Goal: Task Accomplishment & Management: Use online tool/utility

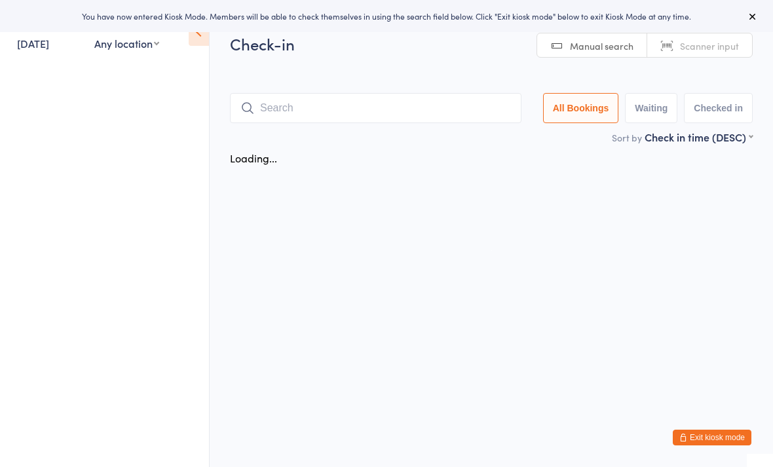
click at [497, 108] on input "search" at bounding box center [376, 108] width 292 height 30
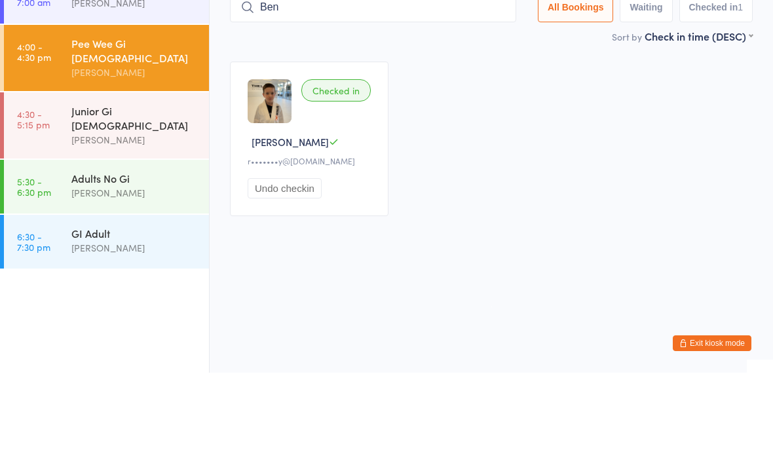
click at [372, 86] on input "Ben" at bounding box center [373, 101] width 286 height 30
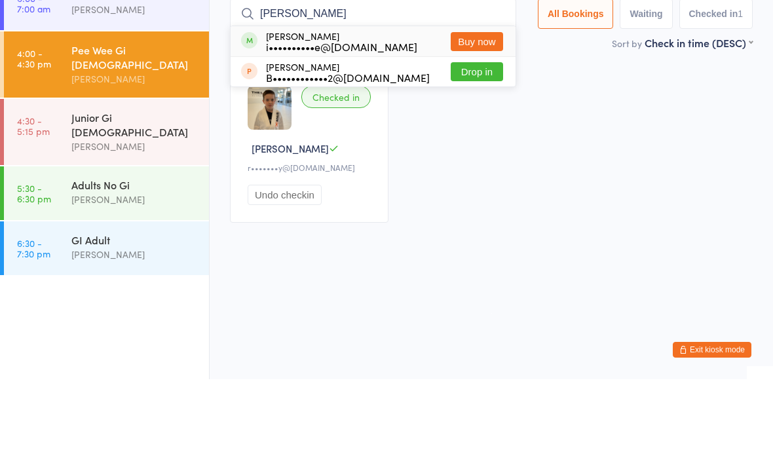
type input "Benj"
click at [495, 120] on button "Buy now" at bounding box center [477, 129] width 52 height 19
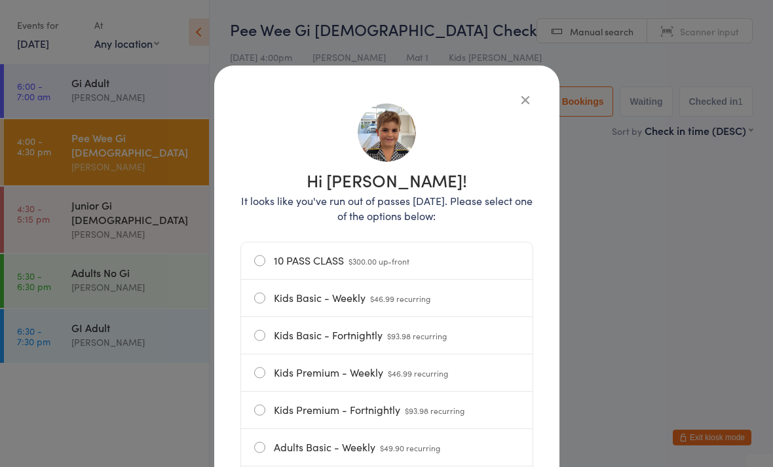
click at [417, 297] on span "$46.99 recurring" at bounding box center [400, 298] width 60 height 11
click at [0, 0] on input "Kids Basic - Weekly $46.99 recurring" at bounding box center [0, 0] width 0 height 0
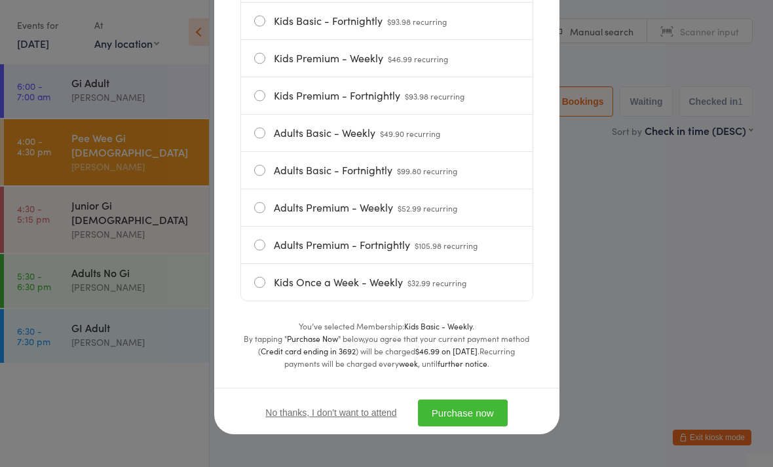
scroll to position [321, 0]
click at [461, 417] on button "Purchase now" at bounding box center [463, 413] width 90 height 27
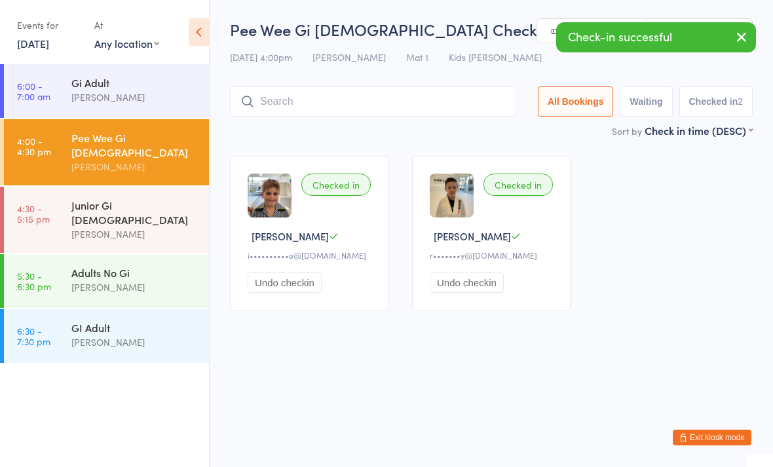
click at [466, 109] on input "search" at bounding box center [373, 101] width 286 height 30
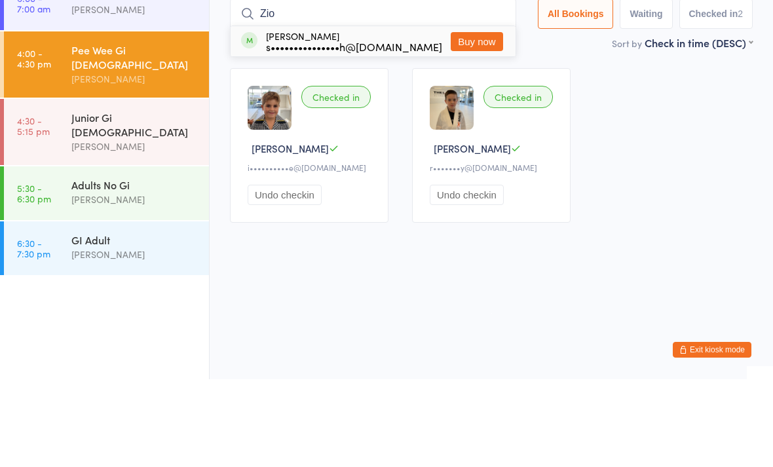
type input "Zio"
click at [470, 120] on button "Buy now" at bounding box center [477, 129] width 52 height 19
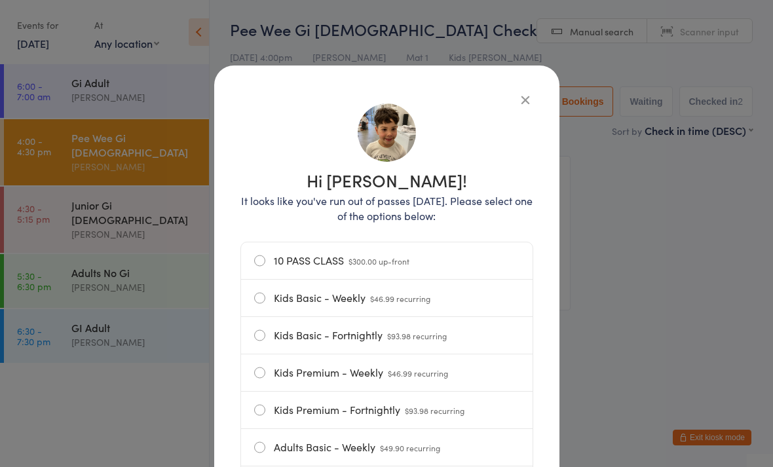
click at [404, 300] on span "$46.99 recurring" at bounding box center [400, 298] width 60 height 11
click at [0, 0] on input "Kids Basic - Weekly $46.99 recurring" at bounding box center [0, 0] width 0 height 0
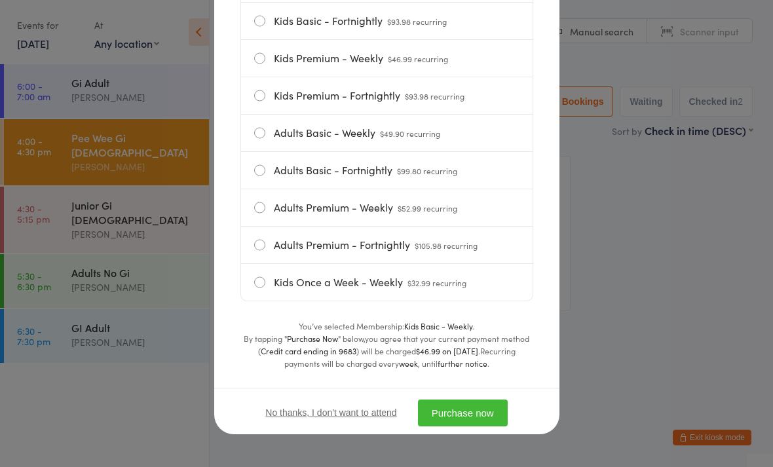
click at [463, 412] on button "Purchase now" at bounding box center [463, 413] width 90 height 27
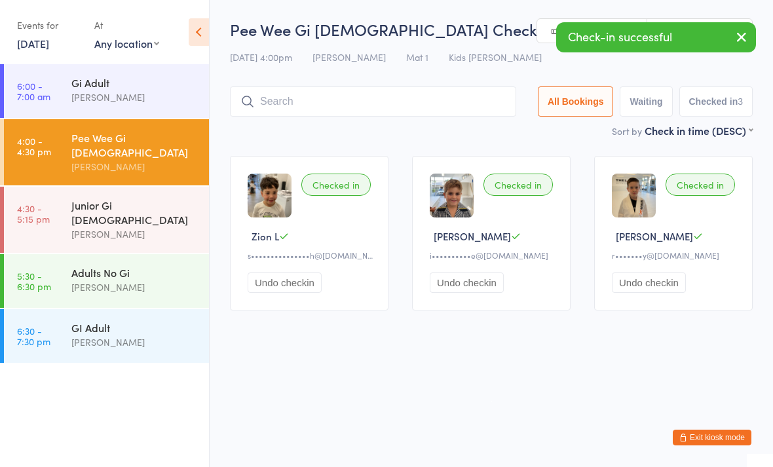
click at [425, 107] on input "search" at bounding box center [373, 101] width 286 height 30
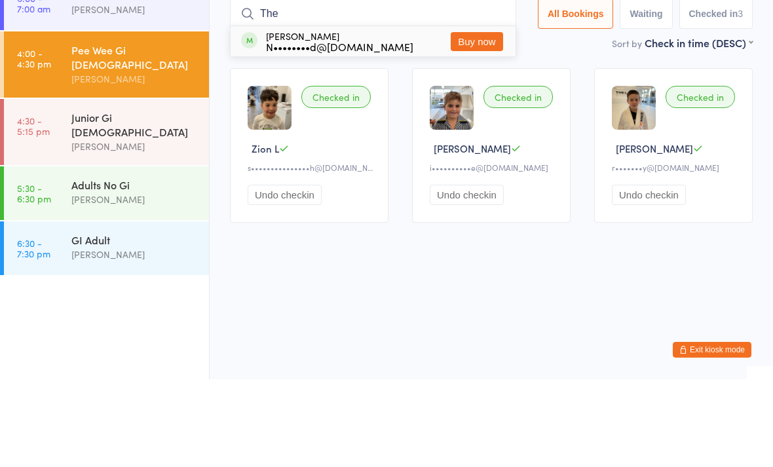
click at [494, 86] on input "The" at bounding box center [373, 101] width 286 height 30
type input "The"
click at [481, 120] on button "Buy now" at bounding box center [477, 129] width 52 height 19
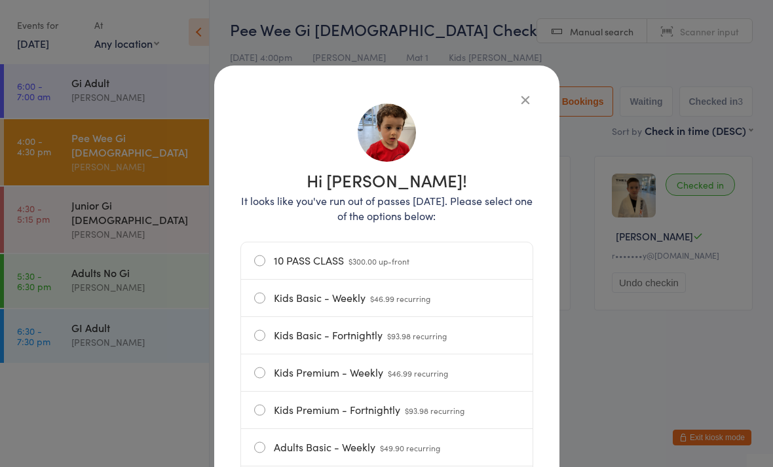
click at [430, 309] on label "Kids Basic - Weekly $46.99 recurring" at bounding box center [386, 298] width 265 height 37
click at [0, 0] on input "Kids Basic - Weekly $46.99 recurring" at bounding box center [0, 0] width 0 height 0
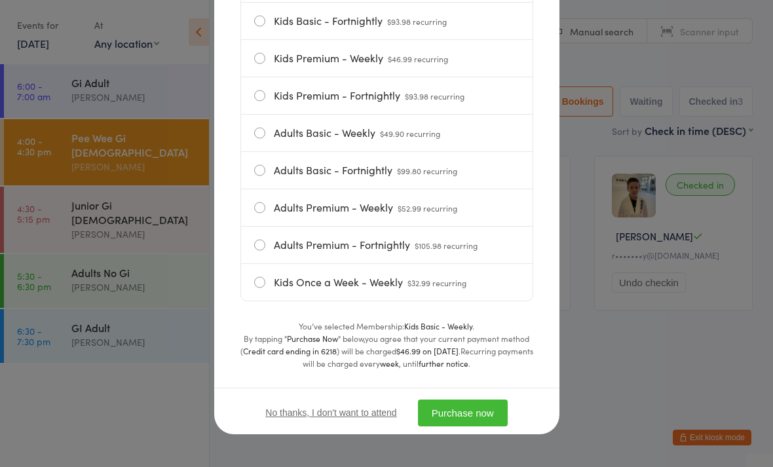
click at [464, 417] on button "Purchase now" at bounding box center [463, 413] width 90 height 27
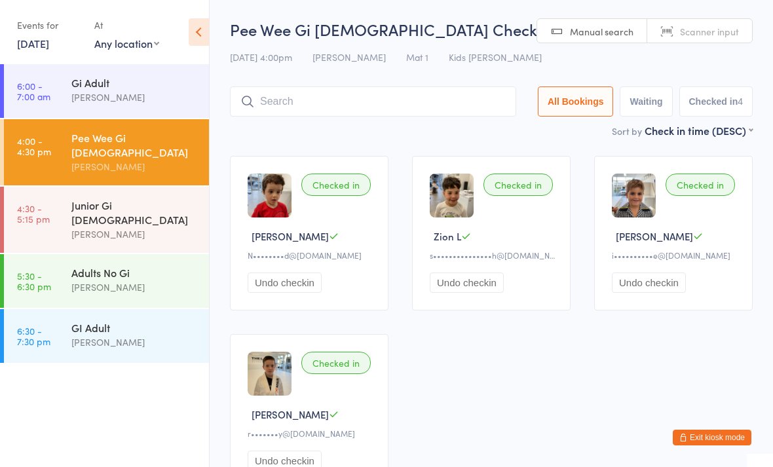
click at [405, 97] on input "search" at bounding box center [373, 101] width 286 height 30
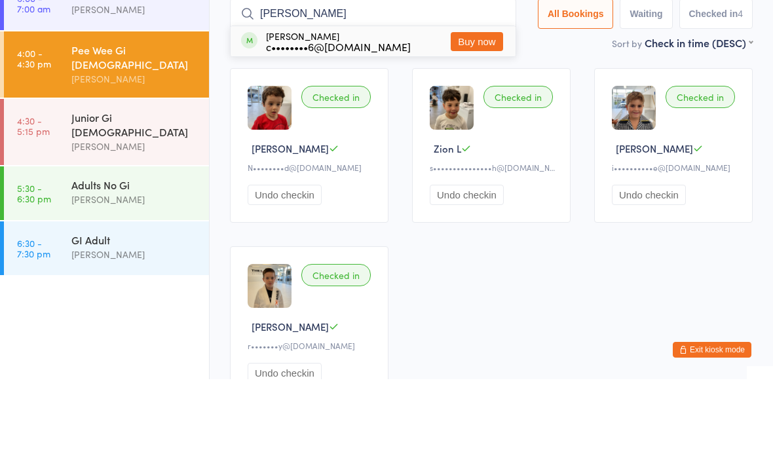
type input "J"
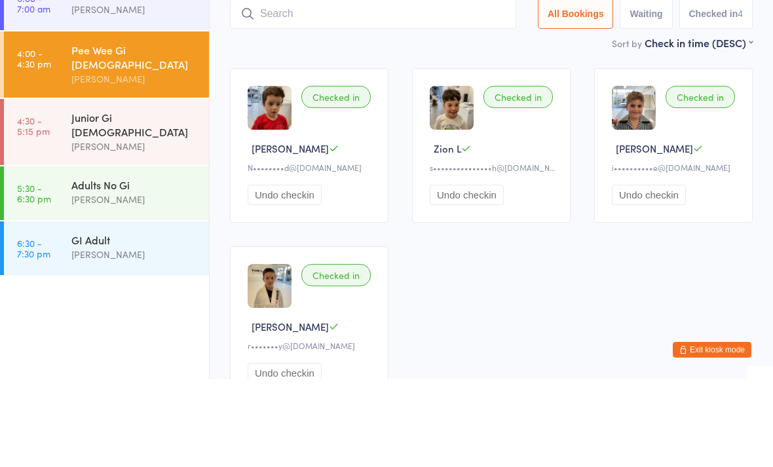
click at [385, 86] on input "search" at bounding box center [373, 101] width 286 height 30
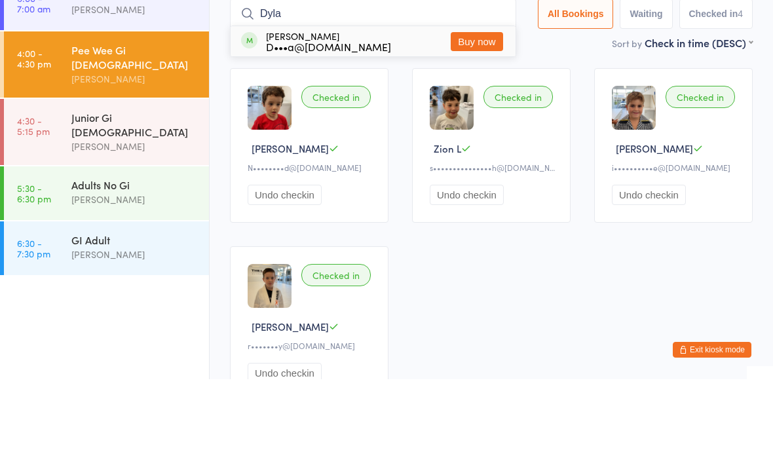
type input "Dyla"
click at [402, 114] on div "Dylan Doddrell D•••a@doddrell.com Buy now" at bounding box center [373, 129] width 285 height 30
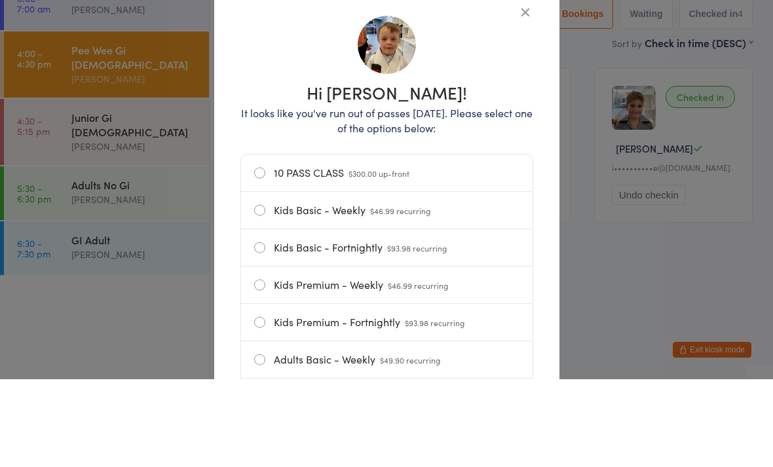
scroll to position [88, 0]
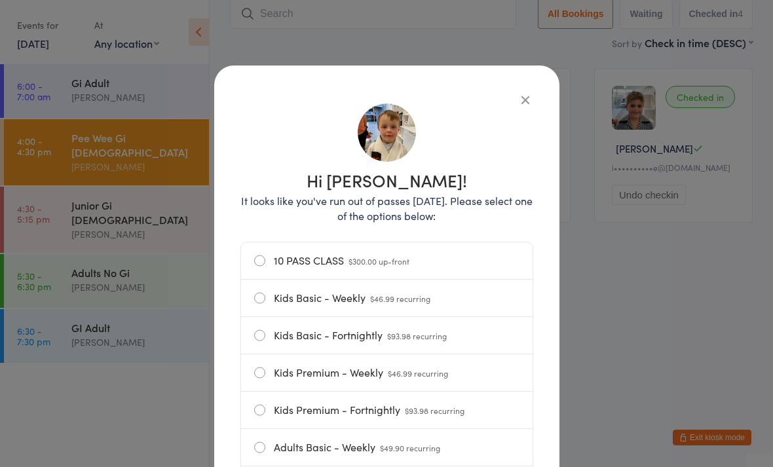
click at [531, 92] on icon "button" at bounding box center [525, 99] width 14 height 14
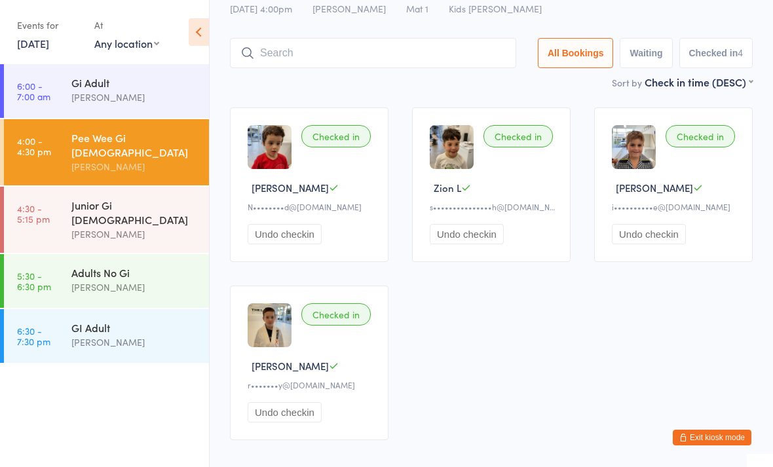
scroll to position [0, 0]
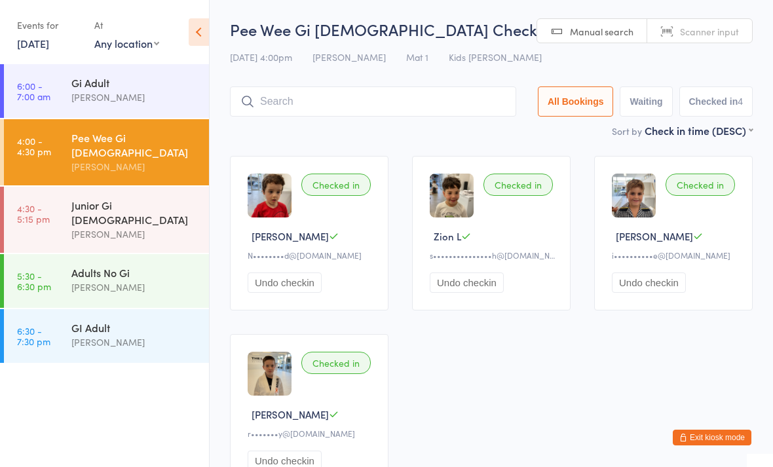
click at [711, 436] on button "Exit kiosk mode" at bounding box center [712, 438] width 79 height 16
click at [455, 105] on input "search" at bounding box center [373, 101] width 286 height 30
click at [499, 109] on input "search" at bounding box center [373, 101] width 286 height 30
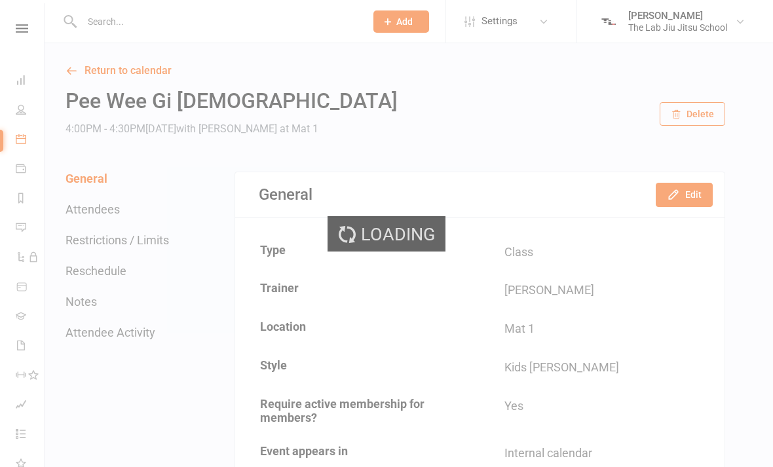
click at [12, 109] on div "Loading" at bounding box center [386, 233] width 773 height 467
click at [22, 112] on div "Loading" at bounding box center [386, 233] width 773 height 467
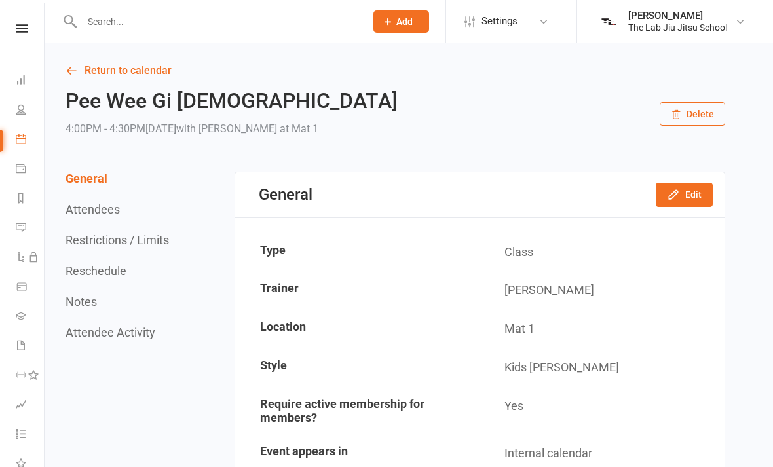
click at [19, 111] on icon at bounding box center [21, 109] width 10 height 10
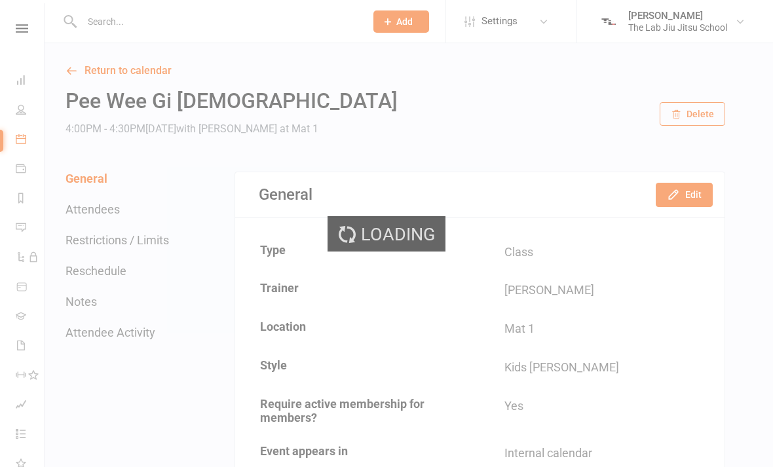
select select "100"
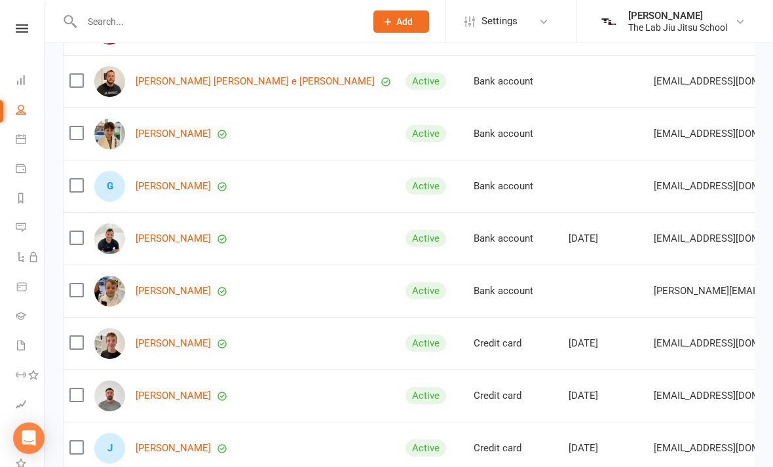
scroll to position [497, 0]
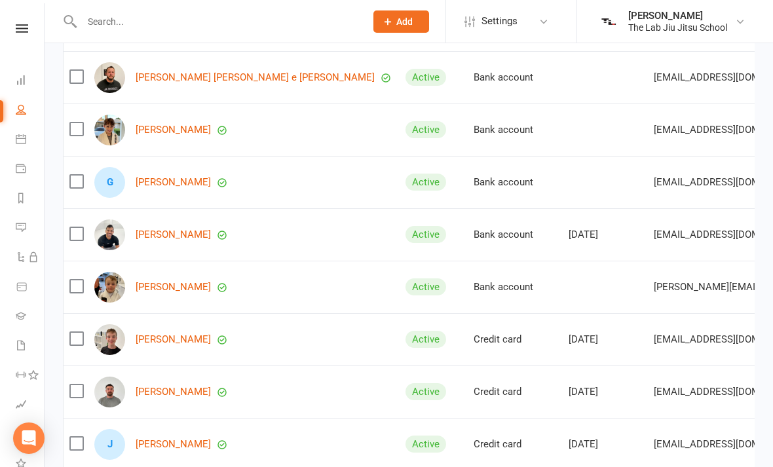
click at [189, 285] on link "[PERSON_NAME]" at bounding box center [173, 287] width 75 height 11
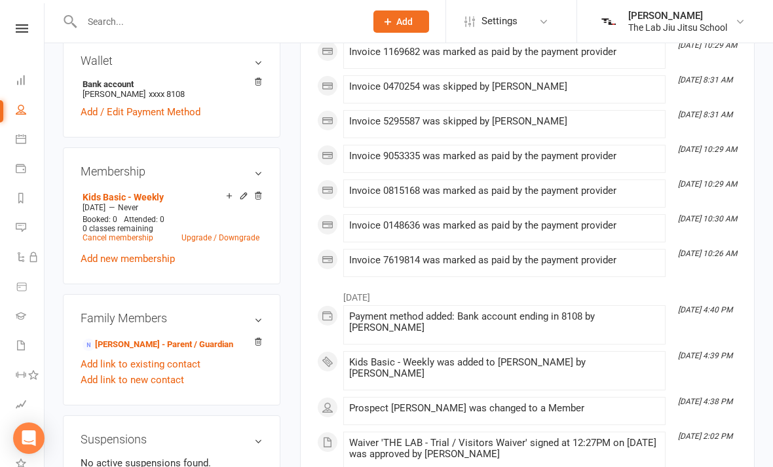
scroll to position [411, 0]
click at [29, 122] on link "People" at bounding box center [30, 110] width 29 height 29
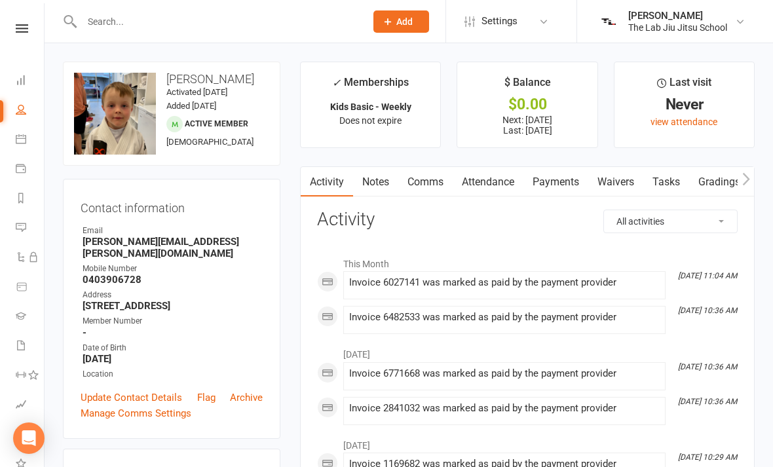
select select "100"
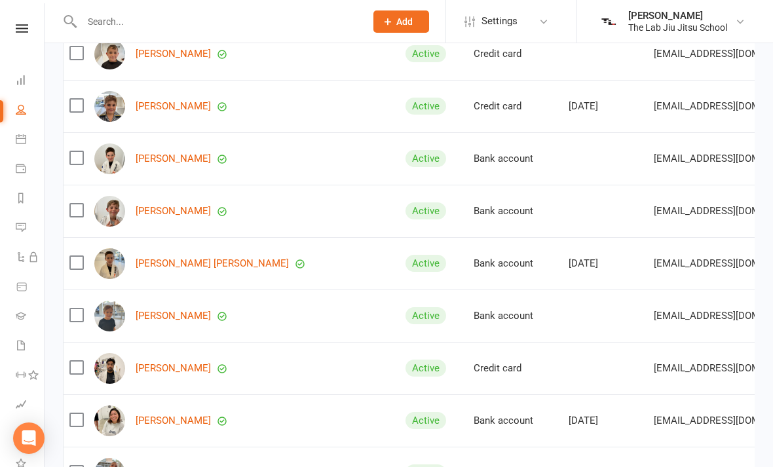
scroll to position [1889, 0]
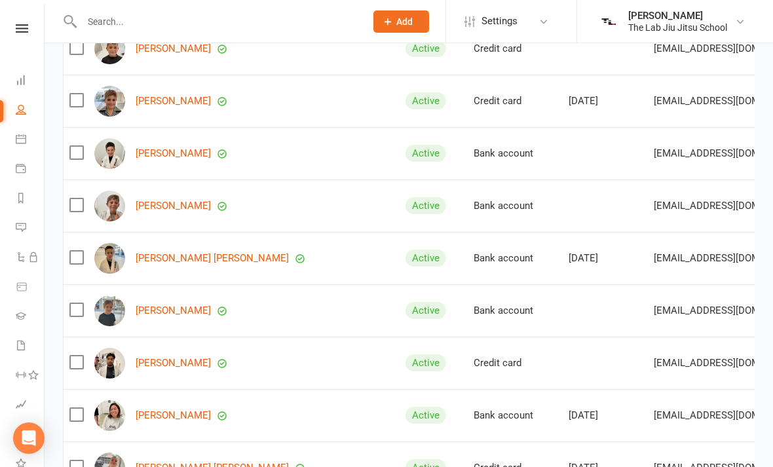
click at [136, 208] on link "[PERSON_NAME]" at bounding box center [173, 205] width 75 height 11
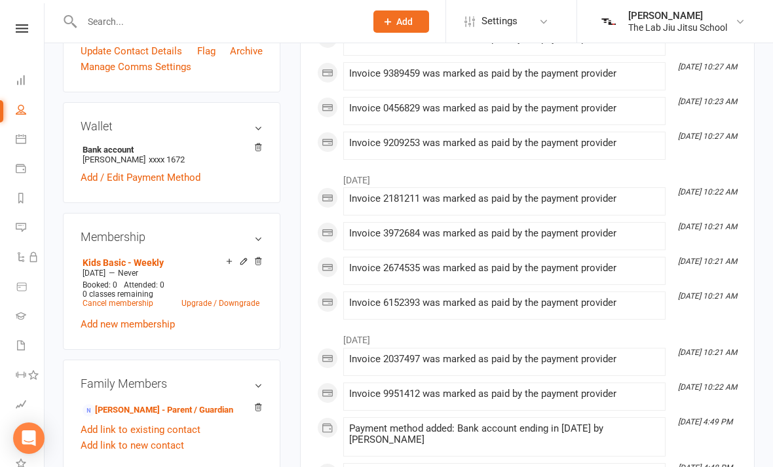
scroll to position [368, 0]
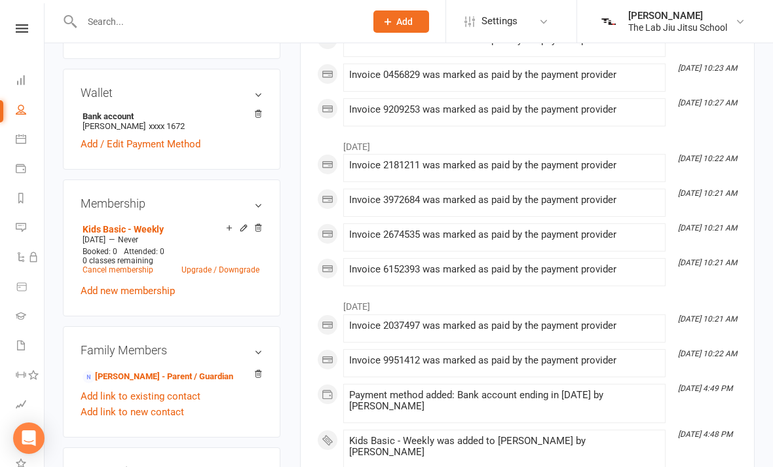
click at [145, 275] on link "Cancel membership" at bounding box center [118, 269] width 71 height 9
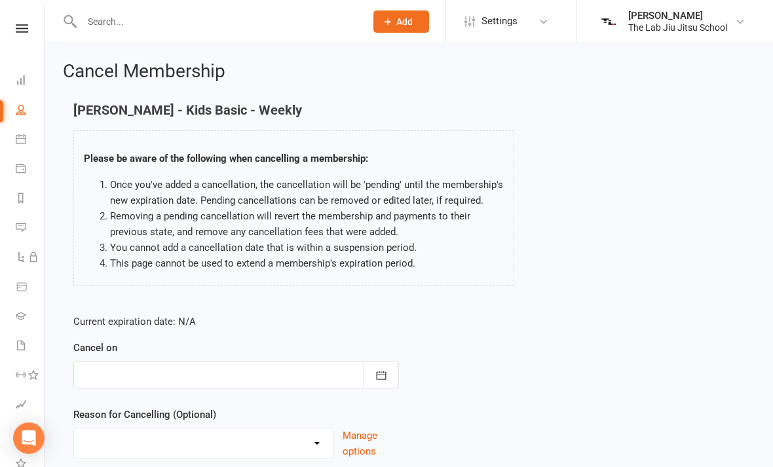
click at [387, 377] on icon "button" at bounding box center [381, 375] width 13 height 13
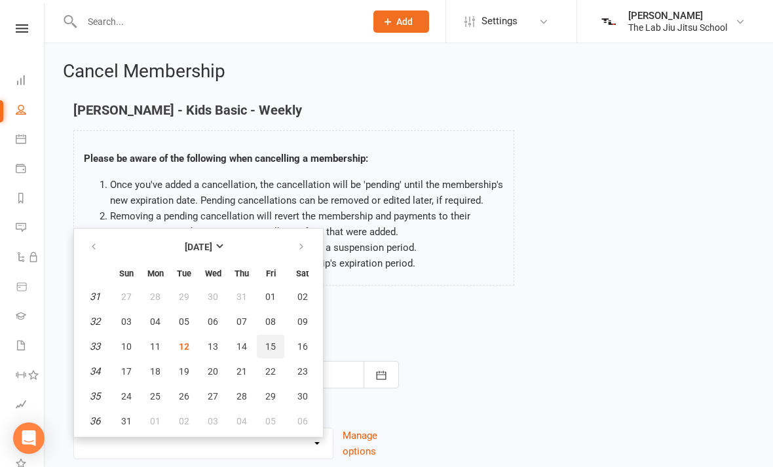
click at [282, 342] on button "15" at bounding box center [271, 347] width 28 height 24
type input "[DATE]"
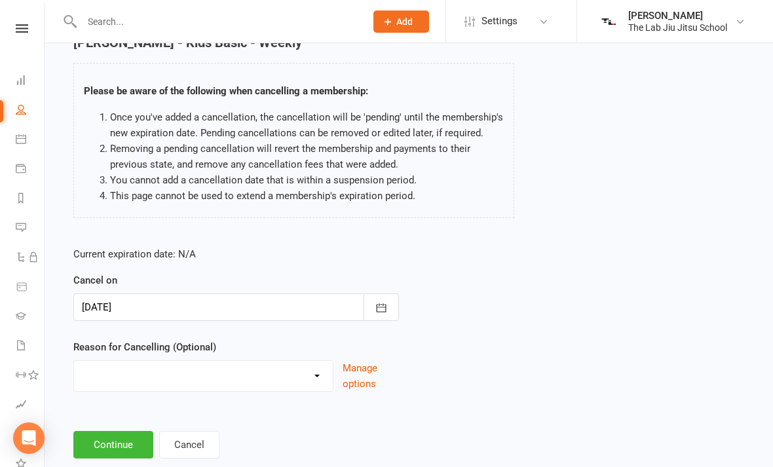
click at [119, 442] on button "Continue" at bounding box center [113, 445] width 80 height 28
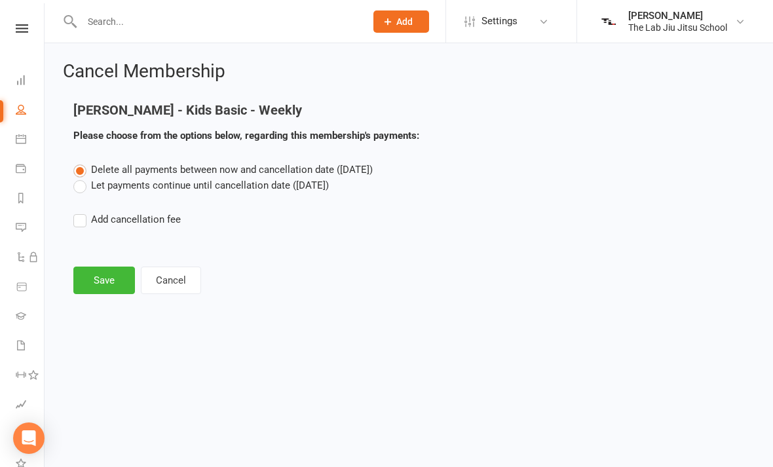
click at [273, 187] on label "Let payments continue until cancellation date ([DATE])" at bounding box center [201, 186] width 256 height 16
click at [82, 178] on input "Let payments continue until cancellation date ([DATE])" at bounding box center [77, 178] width 9 height 0
click at [118, 275] on button "Save" at bounding box center [104, 281] width 62 height 28
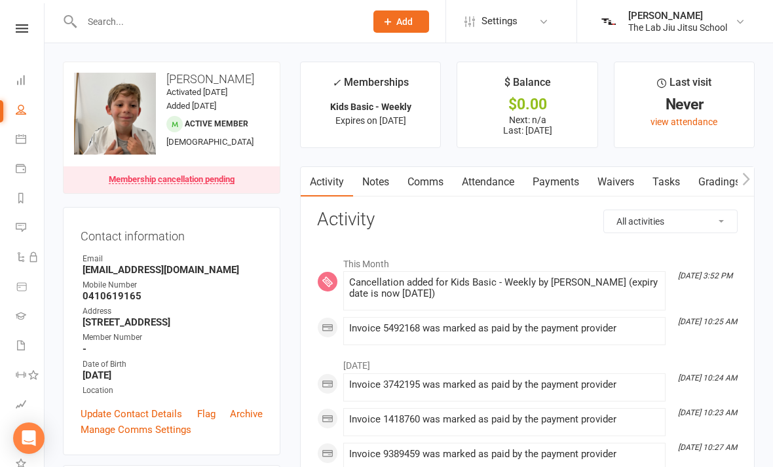
click at [206, 175] on div "Membership cancellation pending" at bounding box center [172, 179] width 126 height 9
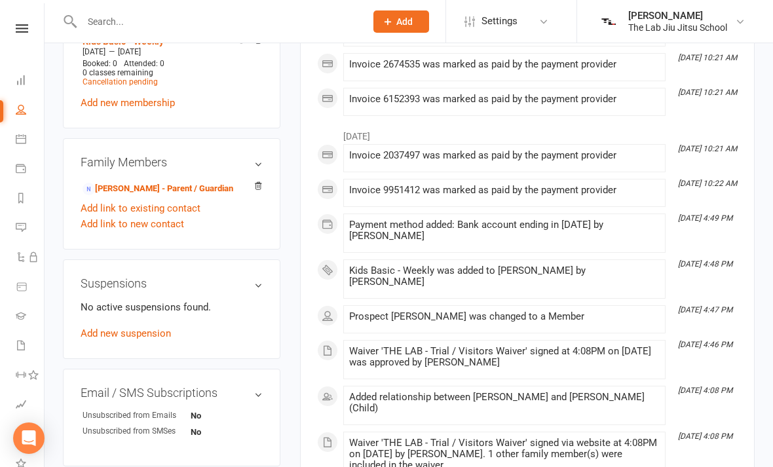
scroll to position [586, 0]
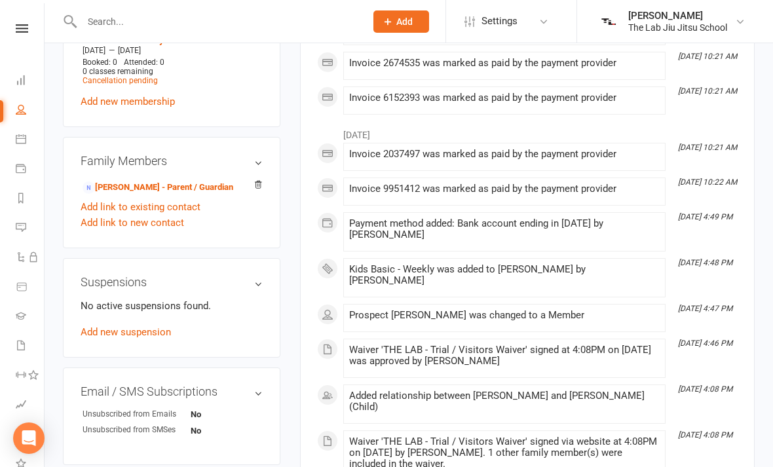
click at [131, 85] on span "Cancellation pending" at bounding box center [120, 80] width 75 height 9
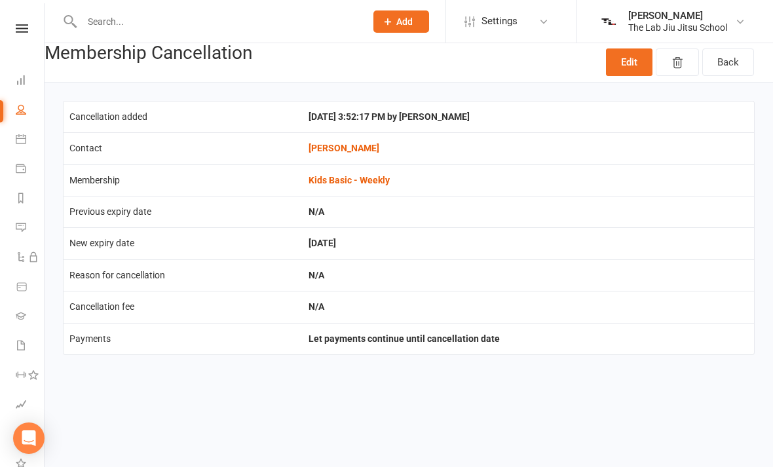
click at [638, 65] on link "Edit" at bounding box center [629, 62] width 47 height 28
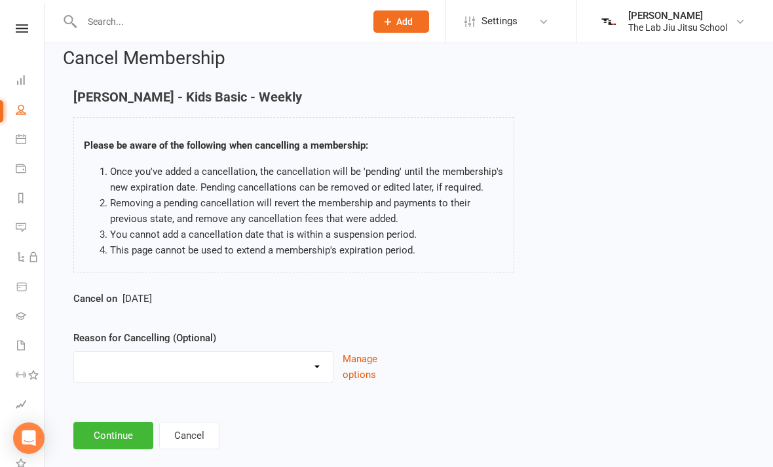
scroll to position [3, 0]
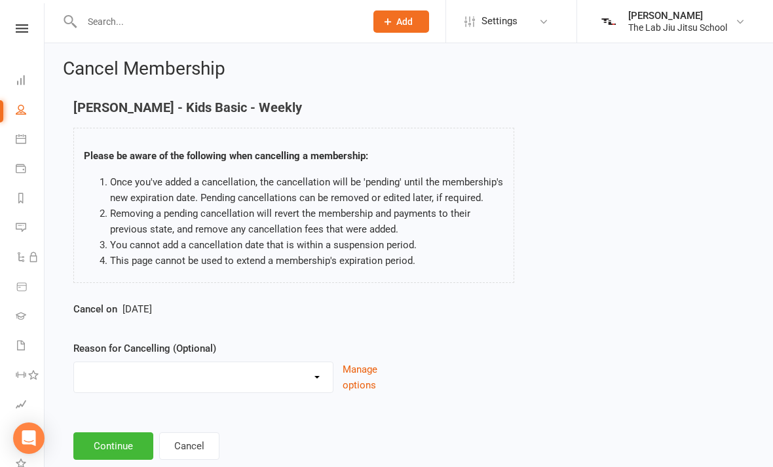
click at [280, 301] on div "Cancel on [DATE]" at bounding box center [236, 311] width 326 height 21
click at [135, 440] on button "Continue" at bounding box center [113, 446] width 80 height 28
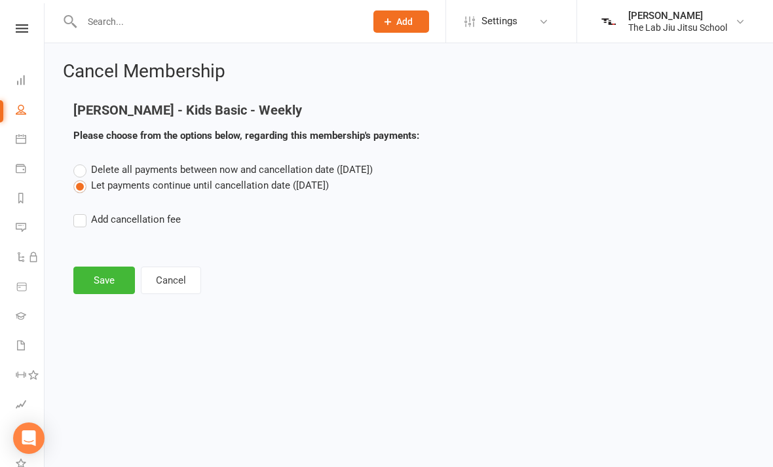
click at [373, 168] on span "Delete all payments between now and cancellation date ([DATE])" at bounding box center [232, 170] width 282 height 12
click at [82, 162] on input "Delete all payments between now and cancellation date ([DATE])" at bounding box center [77, 162] width 9 height 0
click at [109, 279] on button "Save" at bounding box center [104, 281] width 62 height 28
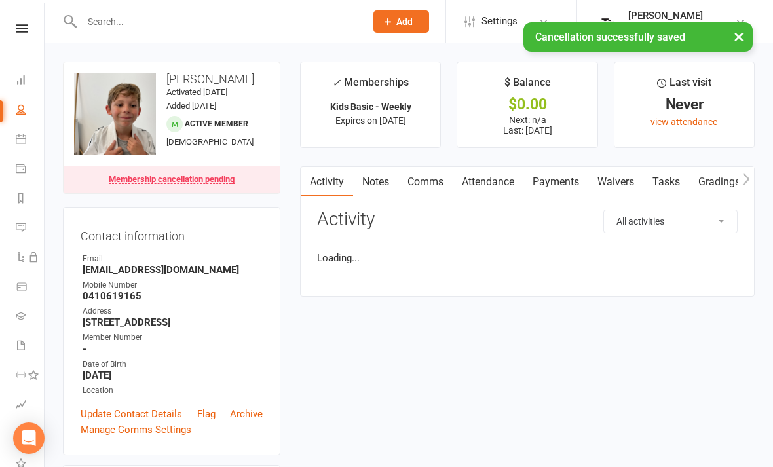
click at [170, 318] on strong "[STREET_ADDRESS]" at bounding box center [173, 322] width 180 height 12
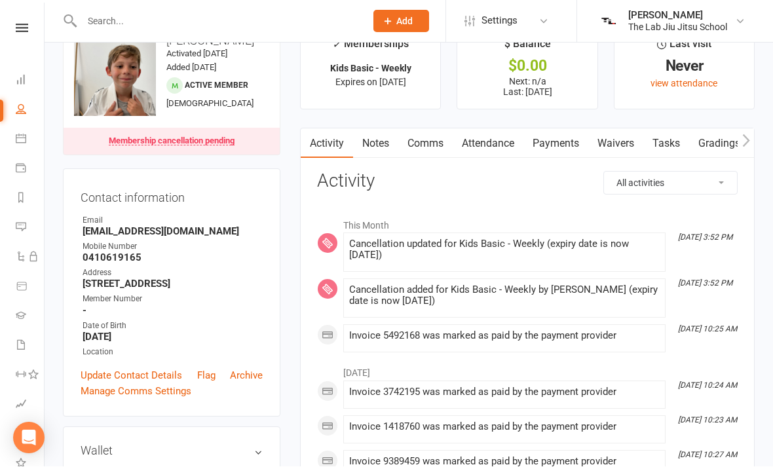
scroll to position [39, 0]
click at [23, 106] on icon at bounding box center [21, 109] width 10 height 10
select select "100"
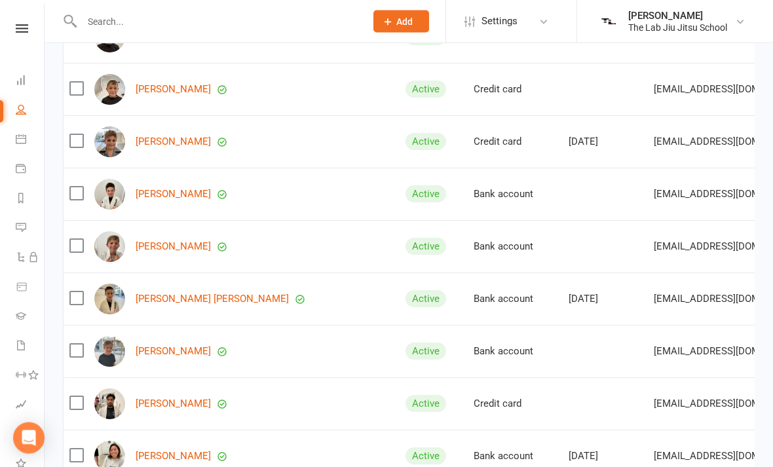
scroll to position [1848, 0]
click at [298, 235] on td "[PERSON_NAME]" at bounding box center [243, 246] width 311 height 52
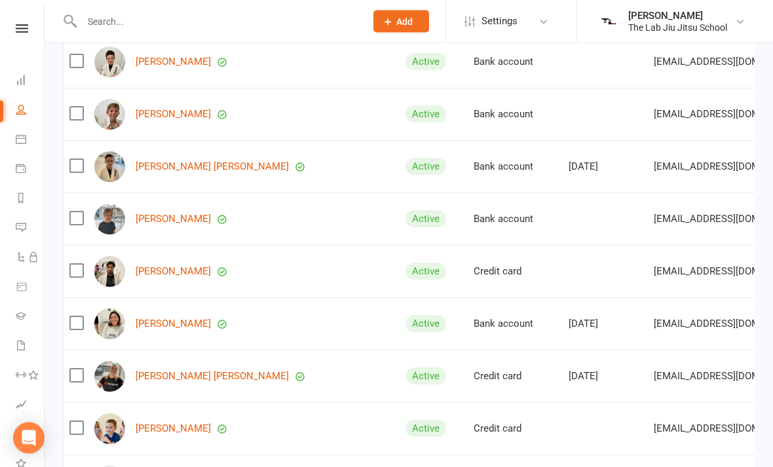
scroll to position [1981, 0]
click at [20, 147] on link "Calendar" at bounding box center [30, 140] width 29 height 29
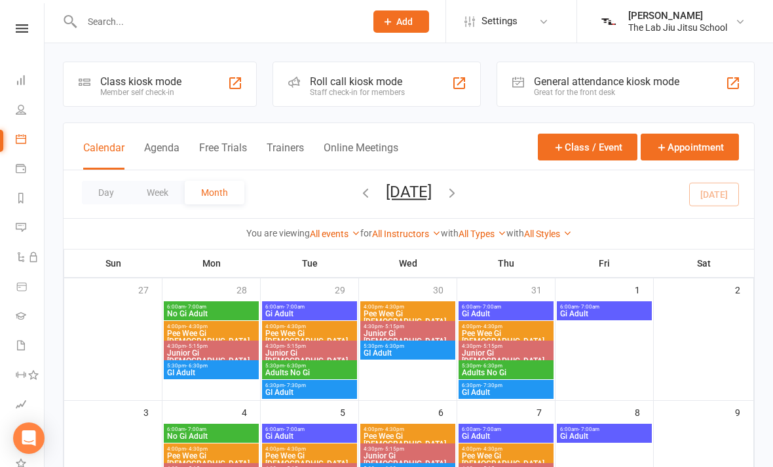
click at [27, 83] on link "Dashboard" at bounding box center [30, 81] width 29 height 29
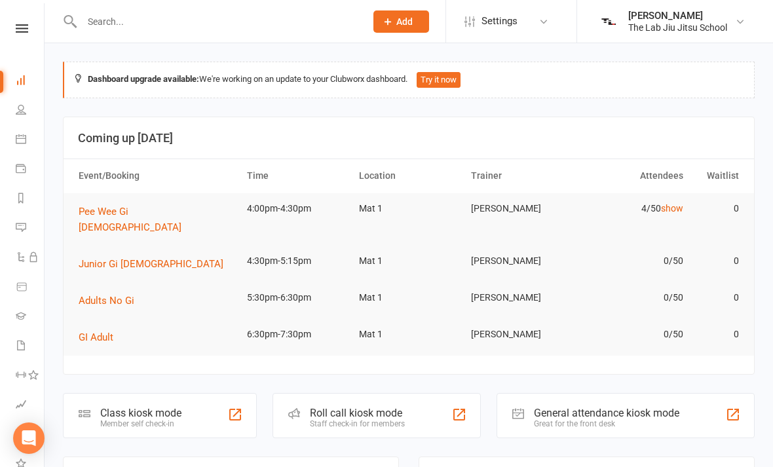
click at [134, 213] on span "Pee Wee Gi [DEMOGRAPHIC_DATA]" at bounding box center [130, 220] width 103 height 28
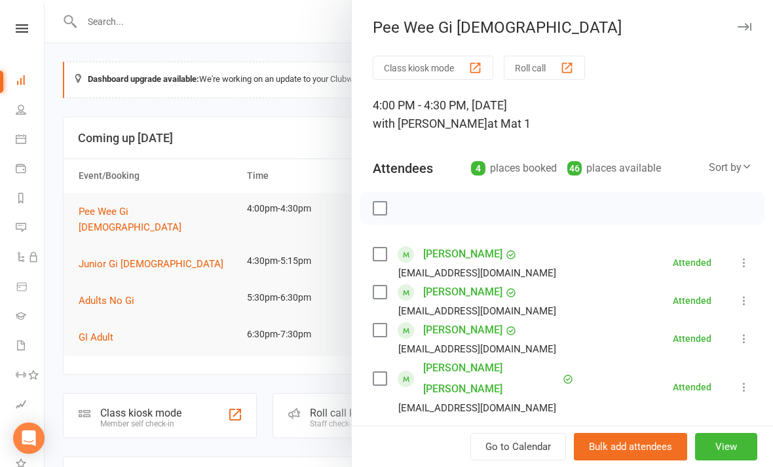
click at [260, 327] on div at bounding box center [409, 233] width 729 height 467
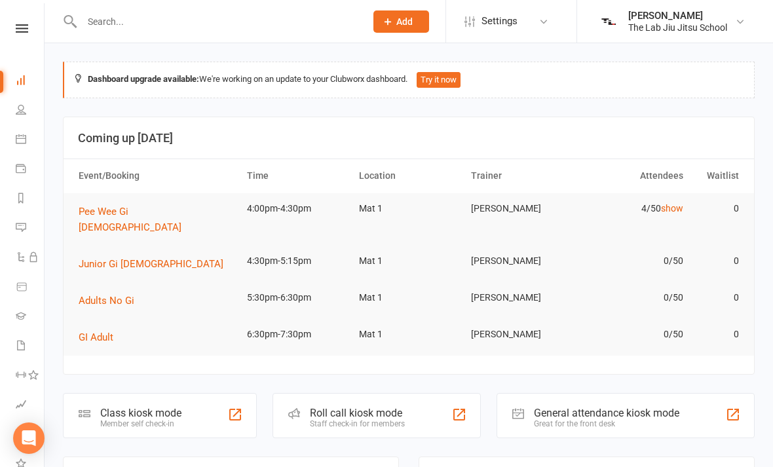
click at [214, 393] on div "Class kiosk mode Member self check-in" at bounding box center [160, 415] width 194 height 45
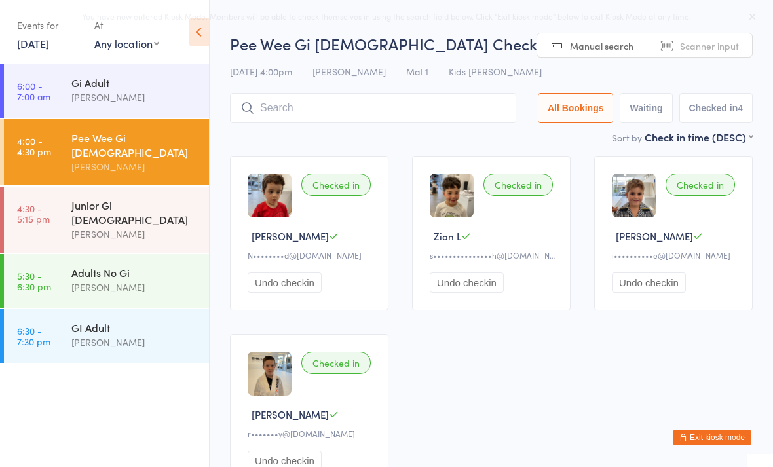
click at [465, 98] on input "search" at bounding box center [373, 108] width 286 height 30
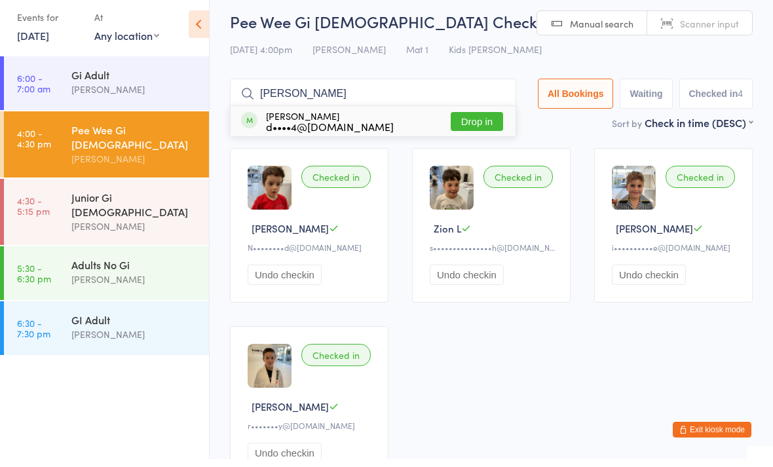
type input "Rowe"
click at [474, 121] on button "Drop in" at bounding box center [477, 129] width 52 height 19
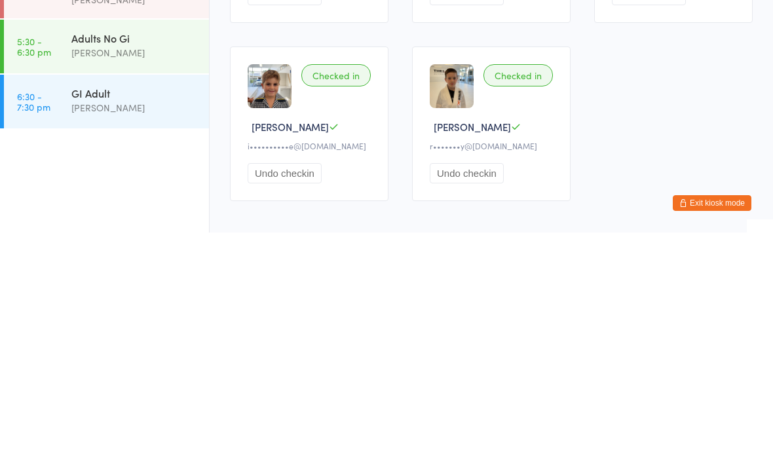
scroll to position [71, 0]
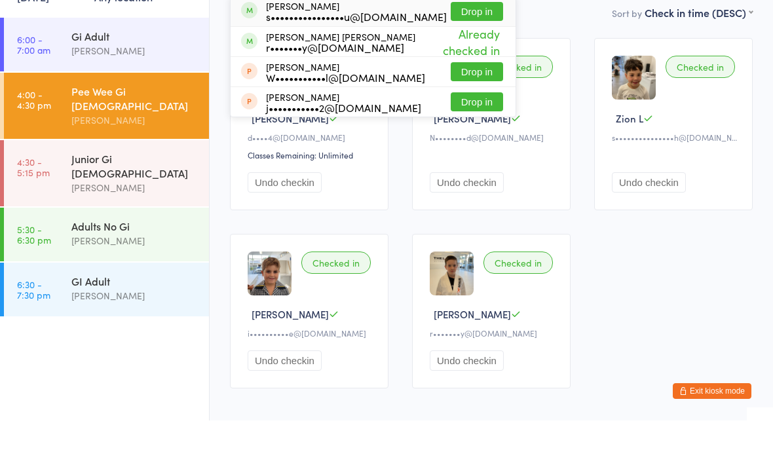
type input "Jackso"
click at [483, 69] on span "Already checked in" at bounding box center [459, 88] width 88 height 39
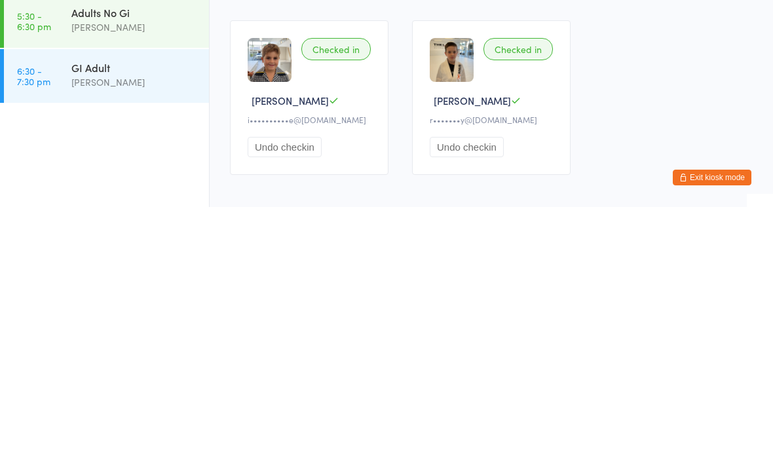
click at [484, 397] on button "Undo checkin" at bounding box center [467, 407] width 74 height 20
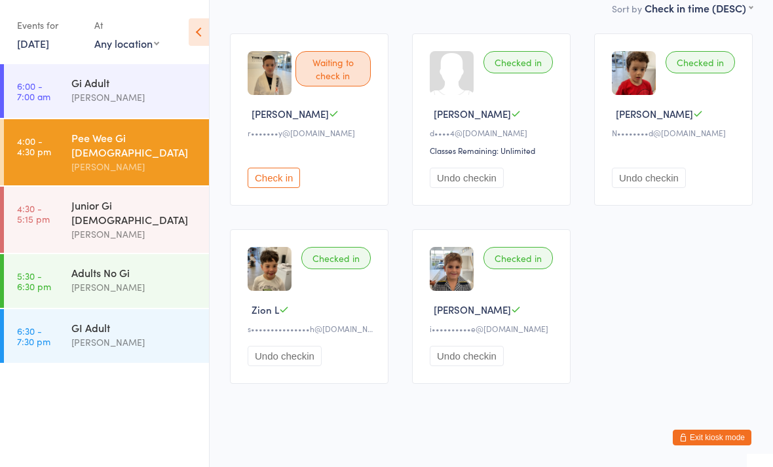
scroll to position [0, 0]
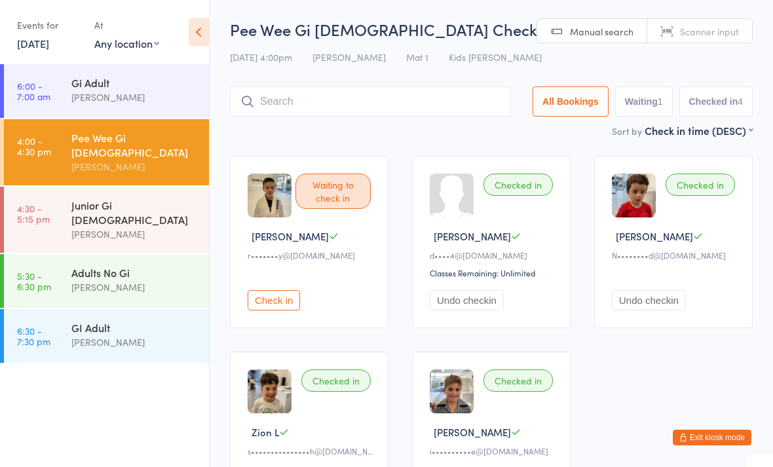
click at [437, 94] on input "search" at bounding box center [370, 101] width 281 height 30
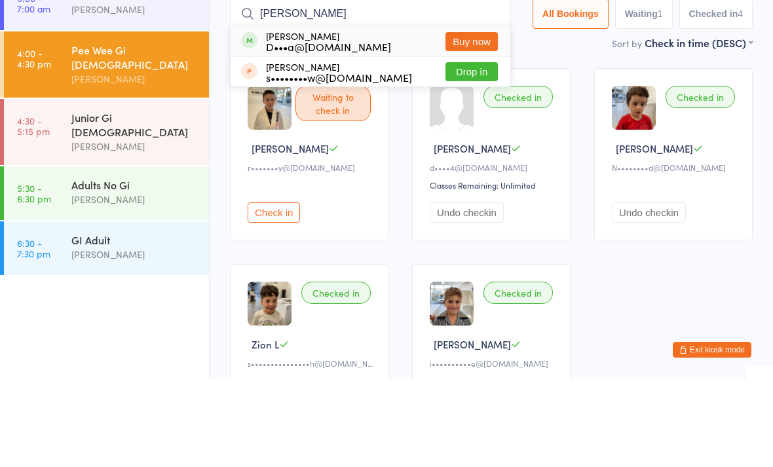
click at [582, 148] on div "Waiting to check in Jackson P r•••••••y@hotmail.com Check in Checked in Rowan B…" at bounding box center [491, 331] width 546 height 374
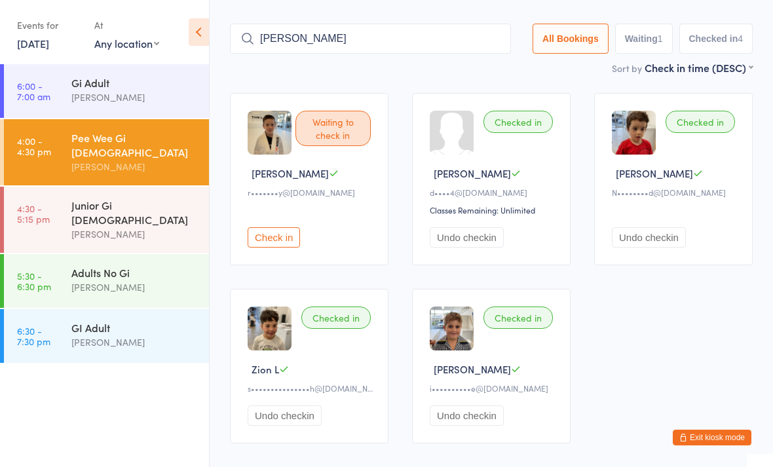
scroll to position [47, 0]
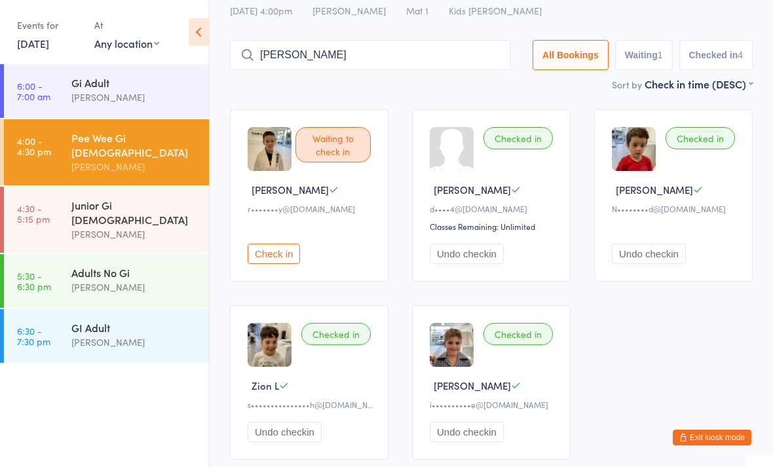
click at [371, 53] on input "Dylan" at bounding box center [370, 55] width 281 height 30
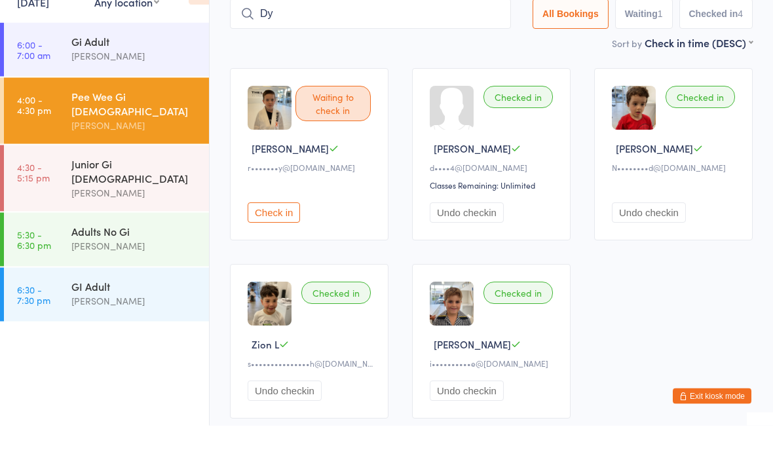
type input "D"
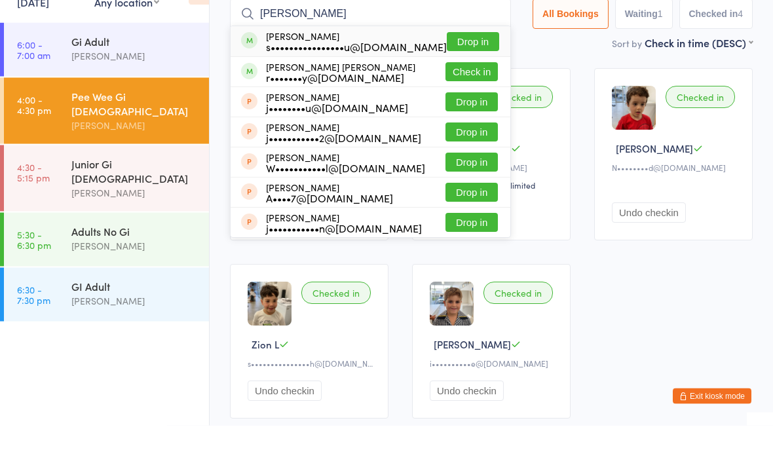
type input "Jackson"
click at [478, 104] on button "Check in" at bounding box center [471, 113] width 52 height 19
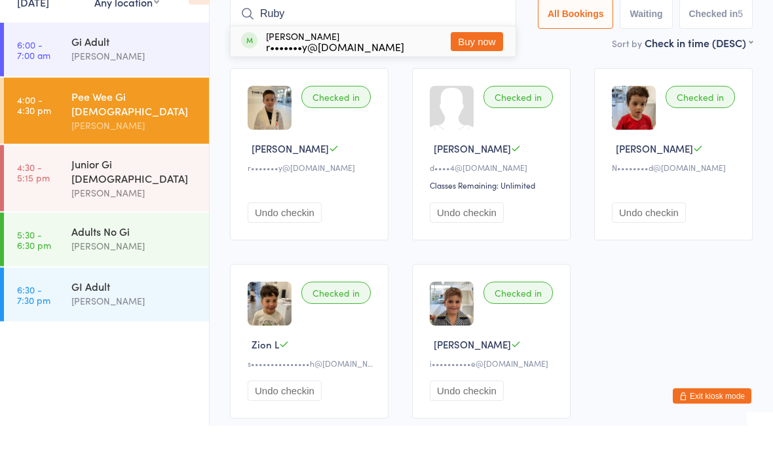
type input "Ruby"
click at [362, 83] on div "r•••••••y@hotmail.com" at bounding box center [335, 88] width 138 height 10
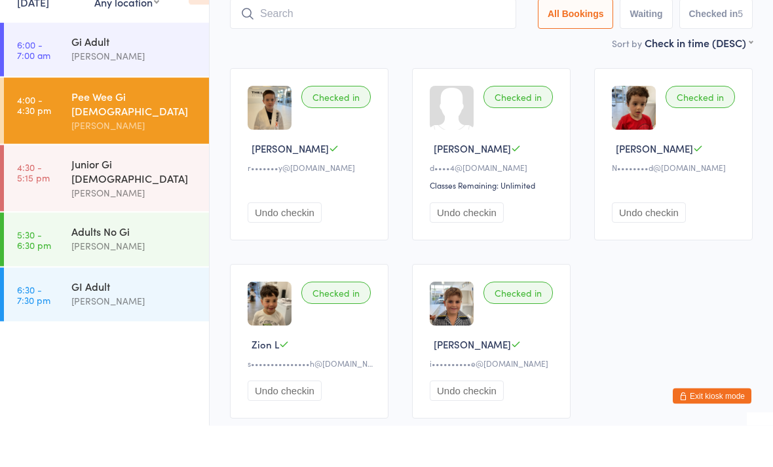
scroll to position [88, 0]
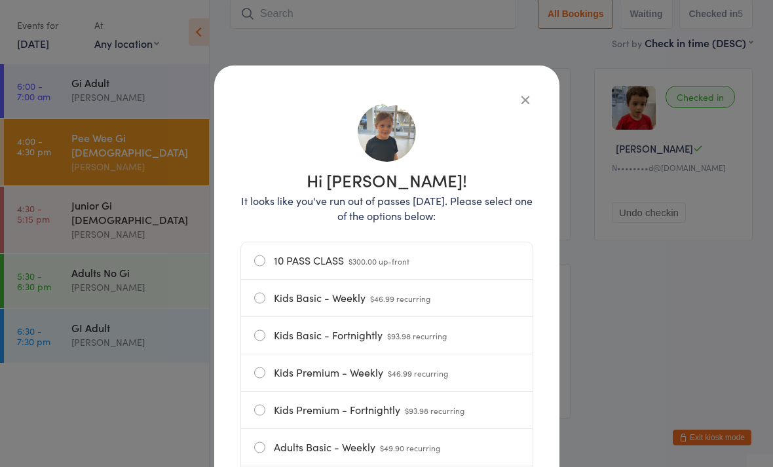
click at [635, 385] on div "Hi Ruby! It looks like you've run out of passes today. Please select one of the…" at bounding box center [386, 233] width 773 height 467
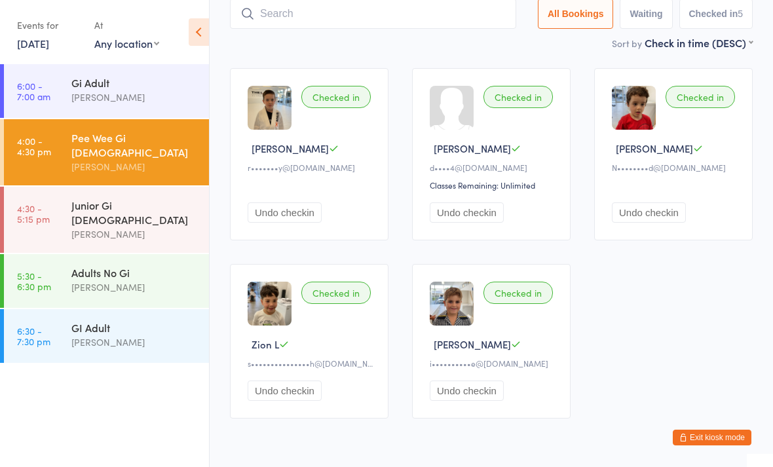
click at [530, 104] on div "Checked in" at bounding box center [517, 97] width 69 height 22
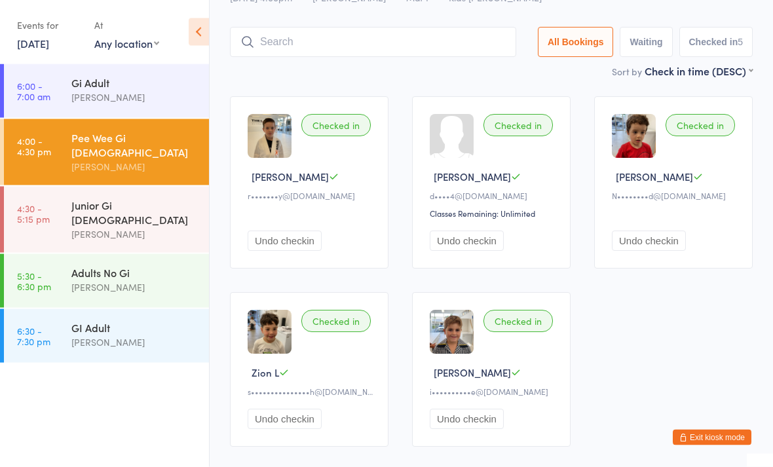
scroll to position [34, 0]
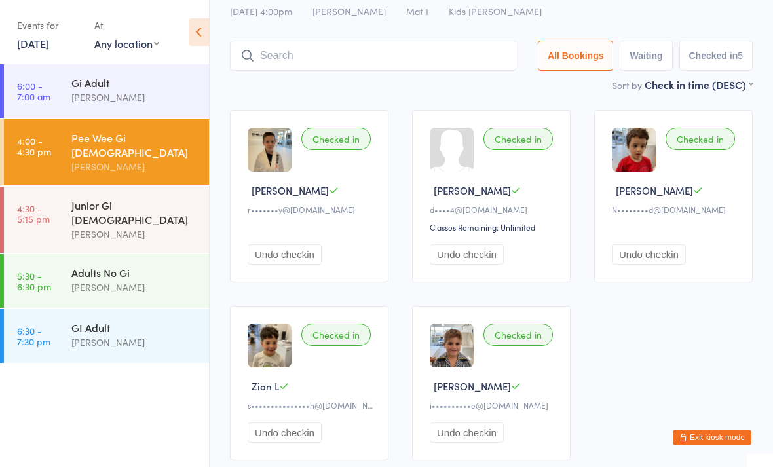
click at [389, 46] on input "search" at bounding box center [373, 56] width 286 height 30
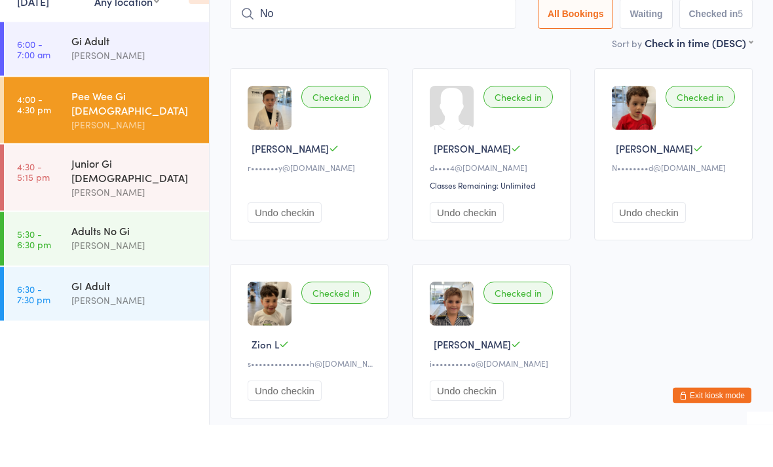
type input "Noa"
